Goal: Task Accomplishment & Management: Manage account settings

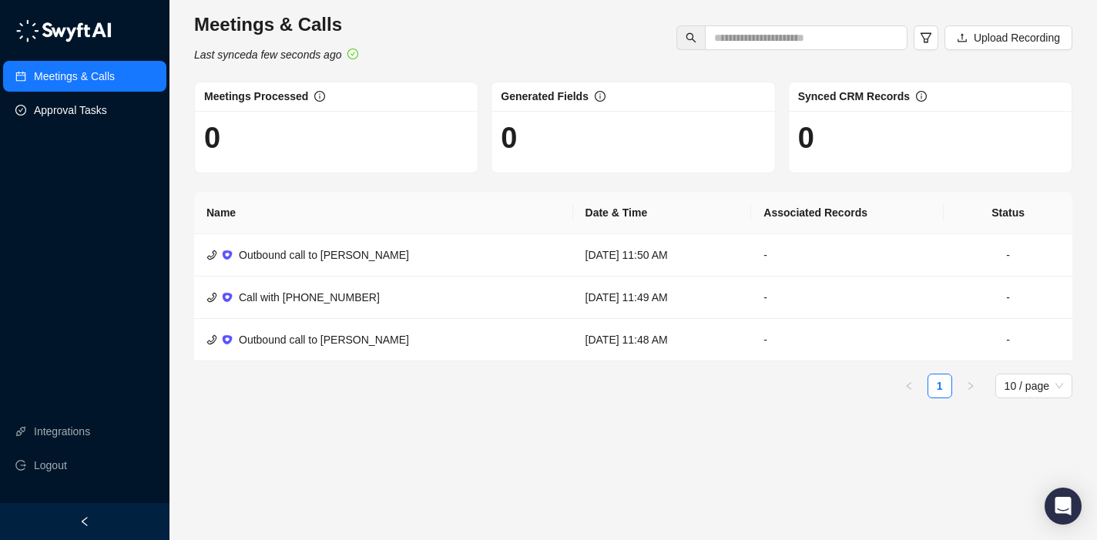
click at [69, 116] on link "Approval Tasks" at bounding box center [70, 110] width 73 height 31
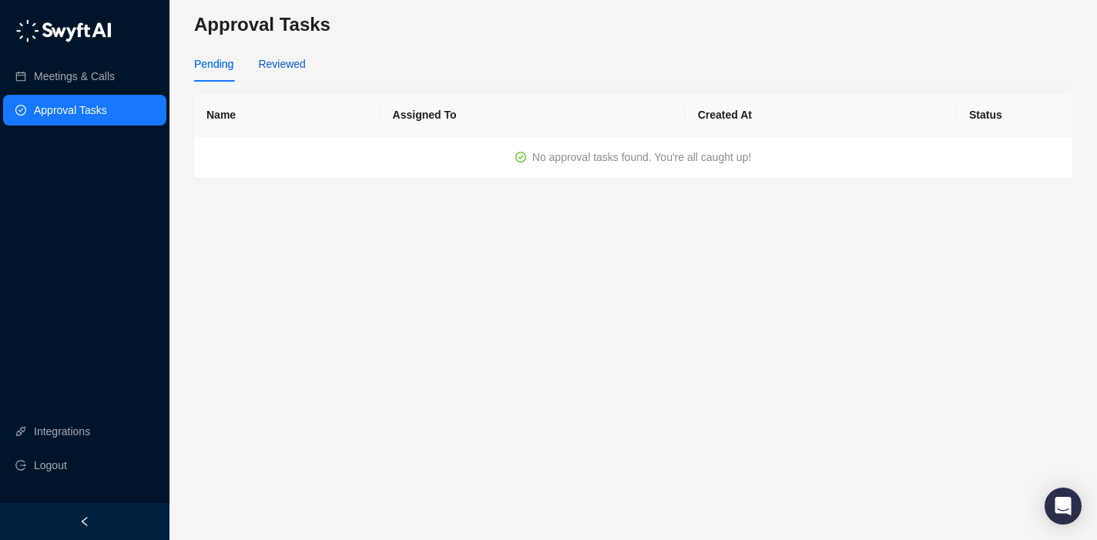
click at [271, 60] on div "Reviewed" at bounding box center [281, 63] width 47 height 17
click at [52, 81] on link "Meetings & Calls" at bounding box center [74, 76] width 81 height 31
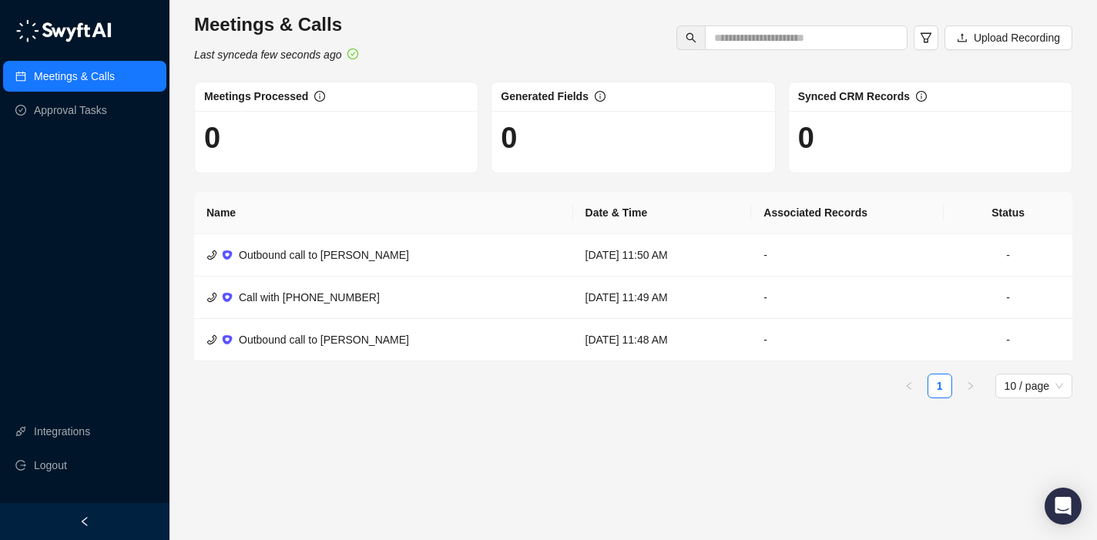
click at [102, 524] on div at bounding box center [84, 521] width 169 height 37
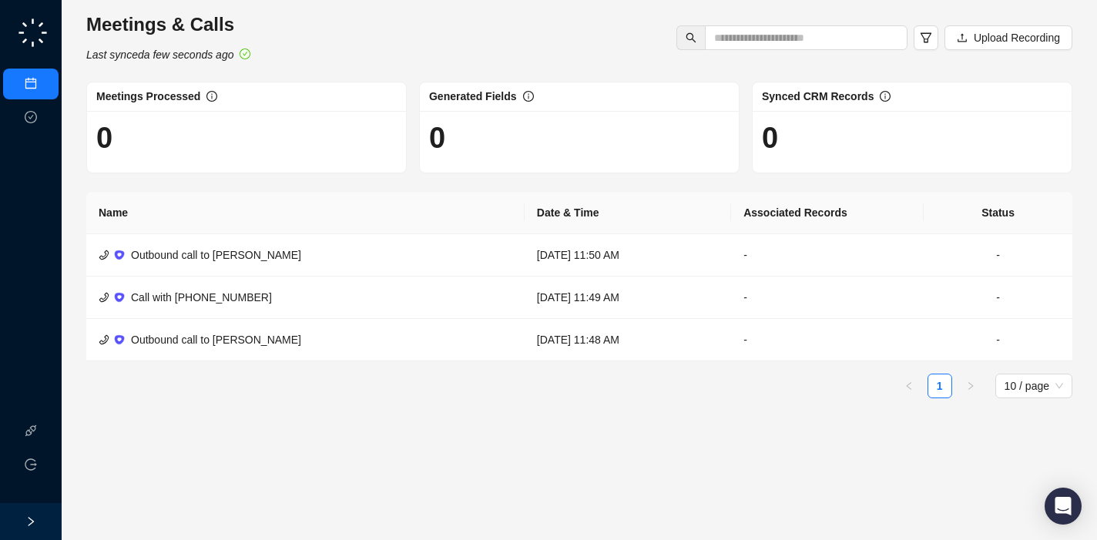
click at [30, 519] on icon "right" at bounding box center [31, 521] width 5 height 9
